Goal: Find specific page/section: Find specific page/section

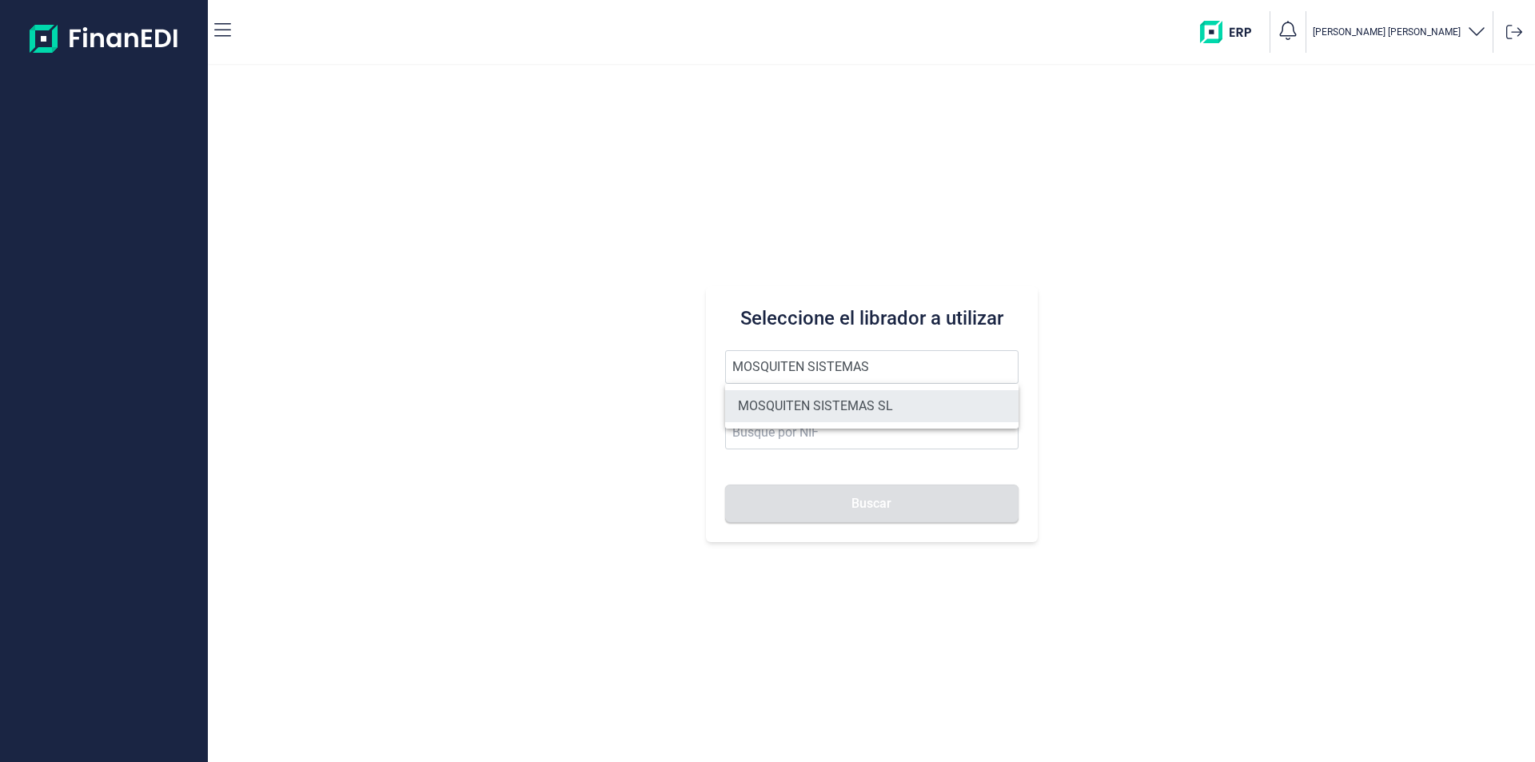
click at [840, 406] on li "MOSQUITEN SISTEMAS SL" at bounding box center [871, 406] width 293 height 32
type input "MOSQUITEN SISTEMAS SL"
type input "B90198250"
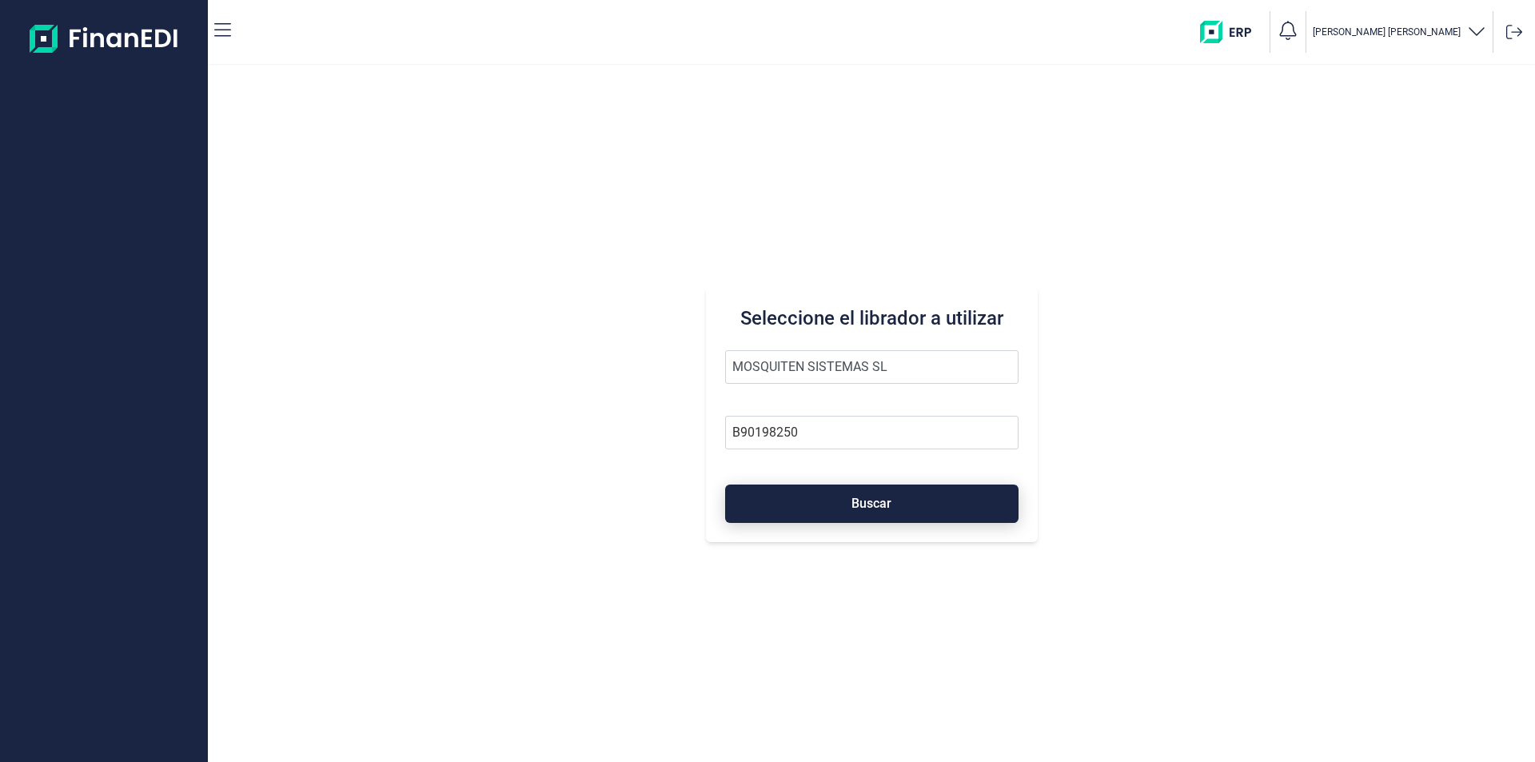
click at [826, 493] on button "Buscar" at bounding box center [871, 504] width 293 height 38
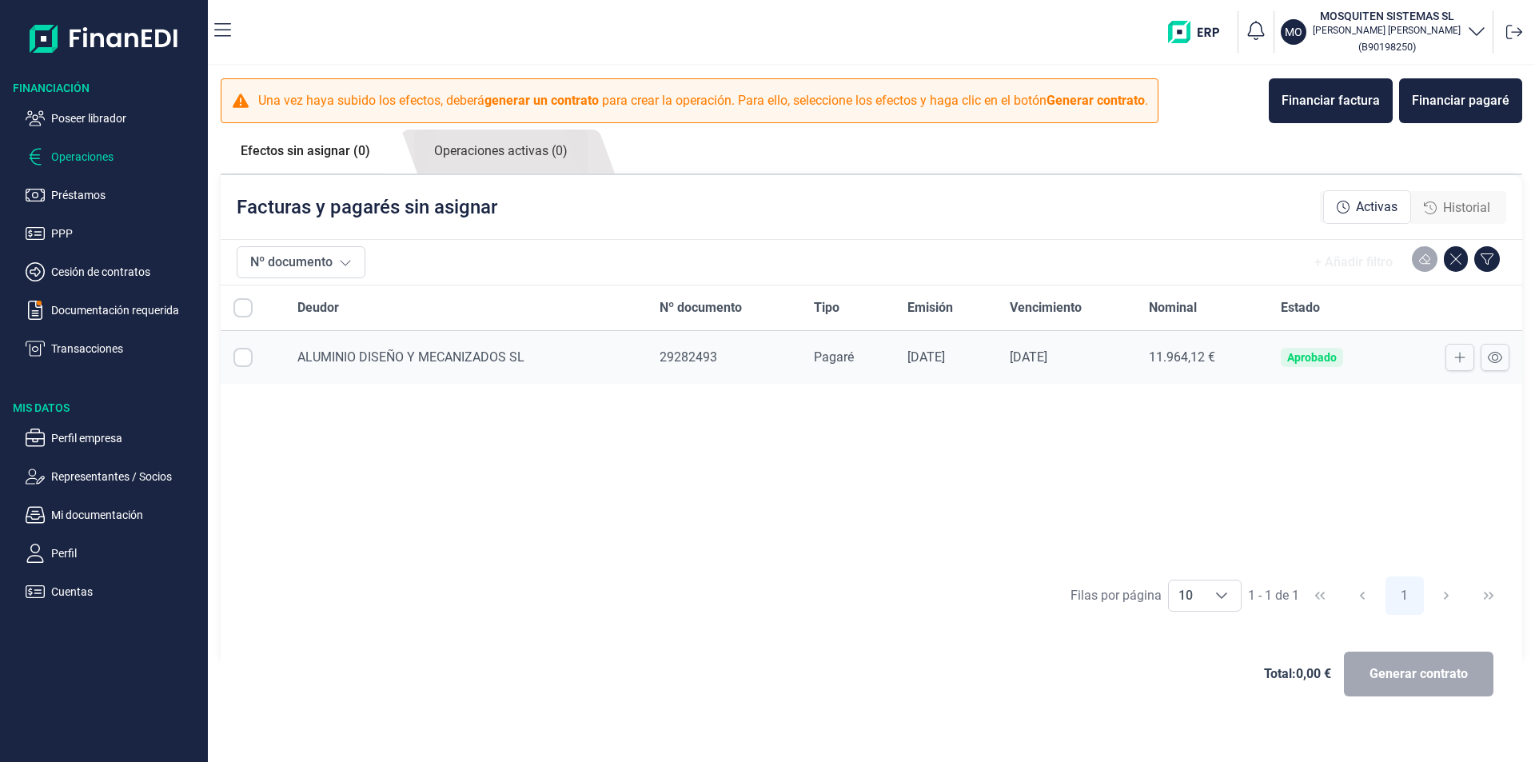
checkbox input "true"
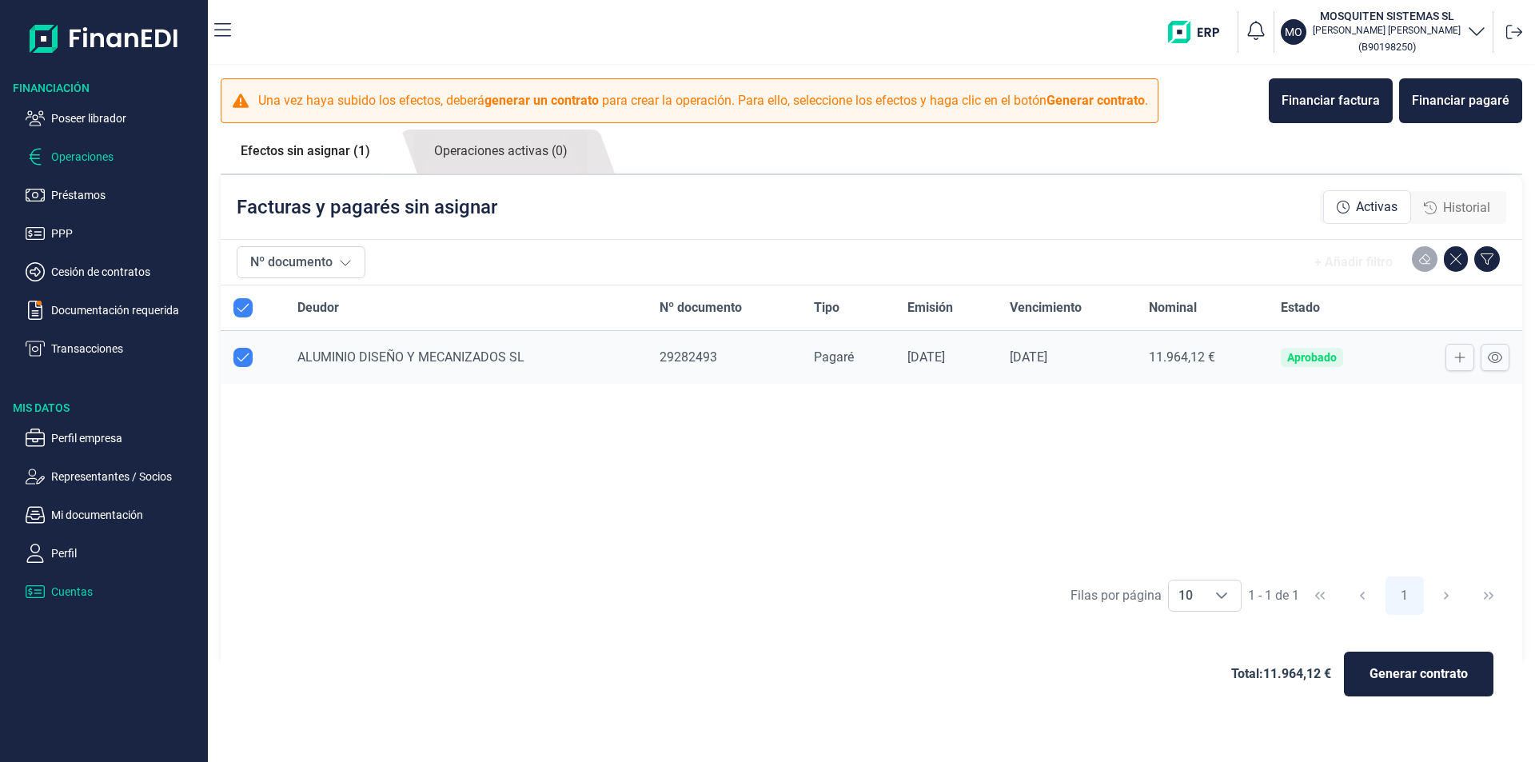
click at [78, 592] on p "Cuentas" at bounding box center [126, 591] width 150 height 19
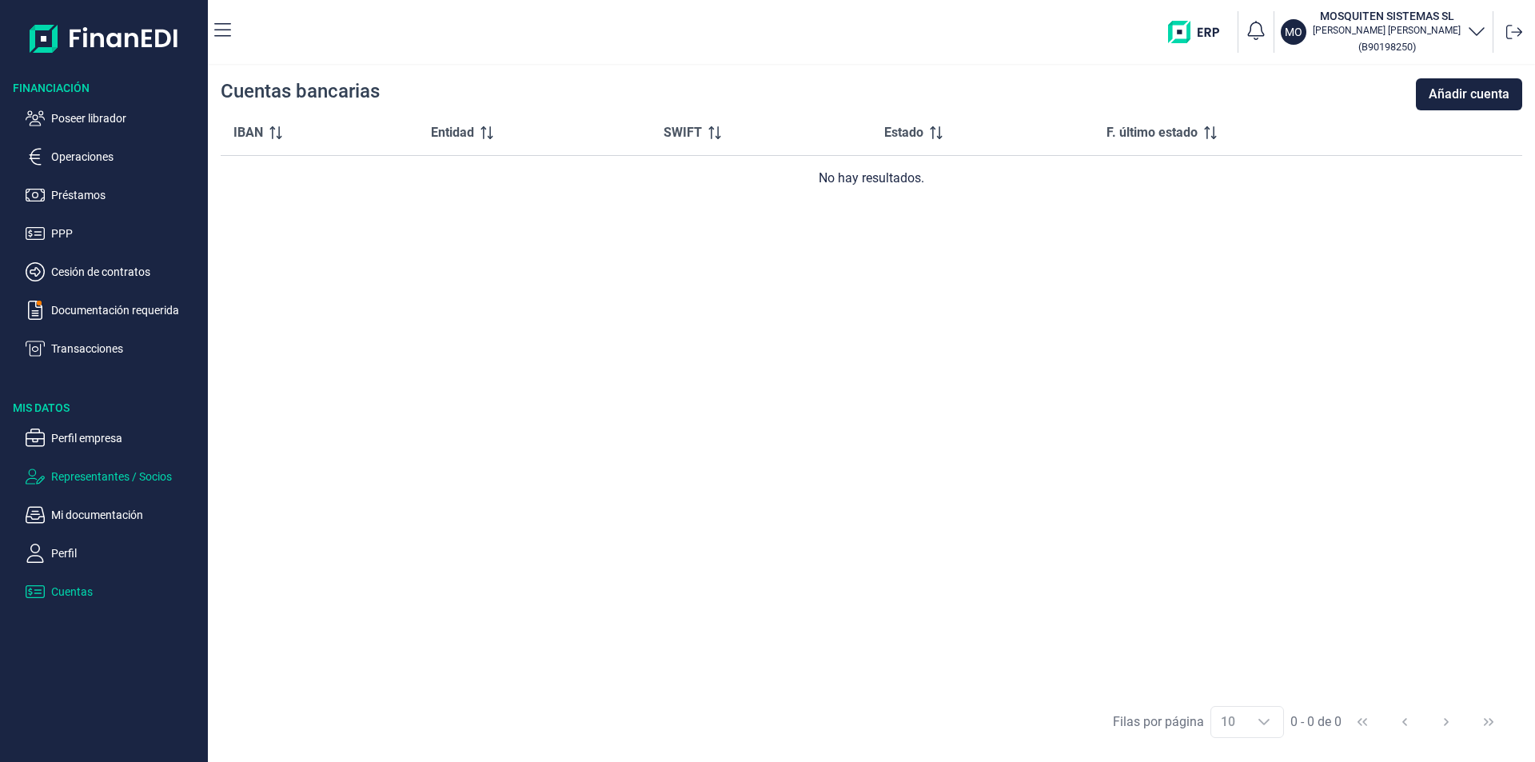
click at [79, 480] on p "Representantes / Socios" at bounding box center [126, 476] width 150 height 19
